Goal: Check status: Check status

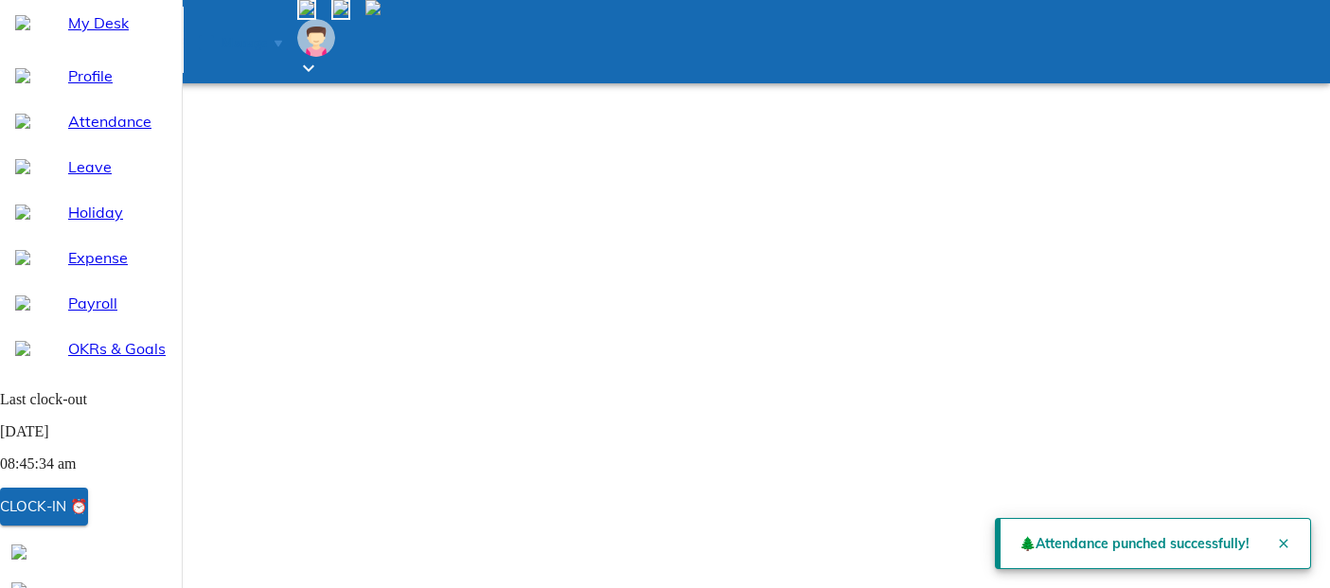
select select "8"
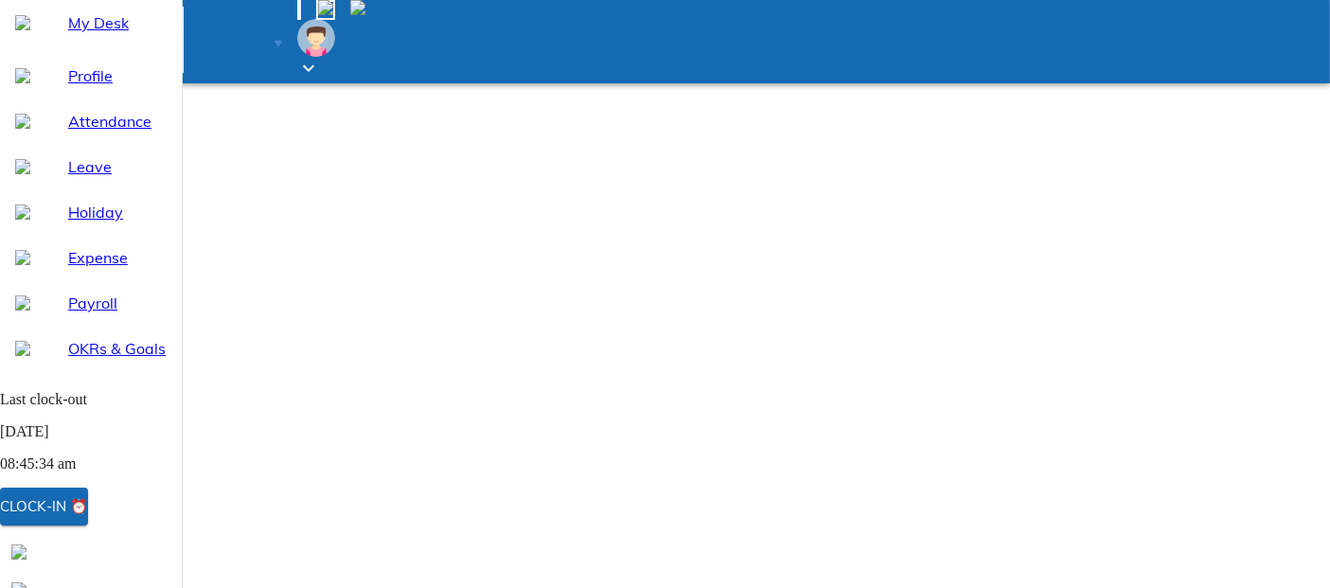
select select "8"
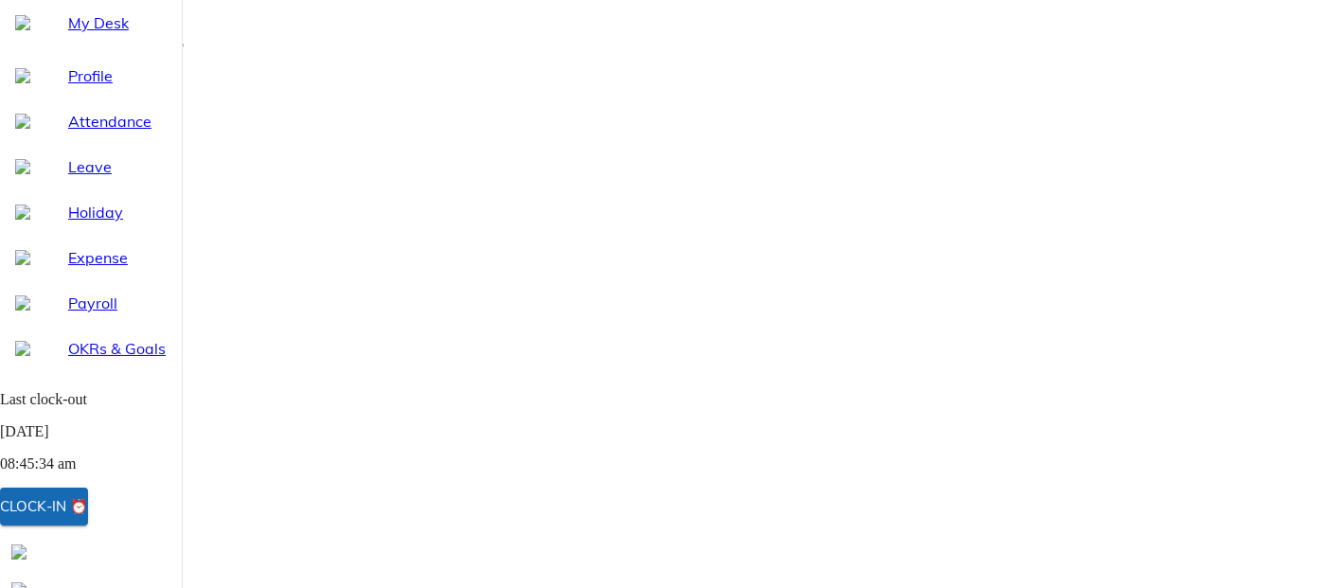
select select "8"
